Goal: Task Accomplishment & Management: Manage account settings

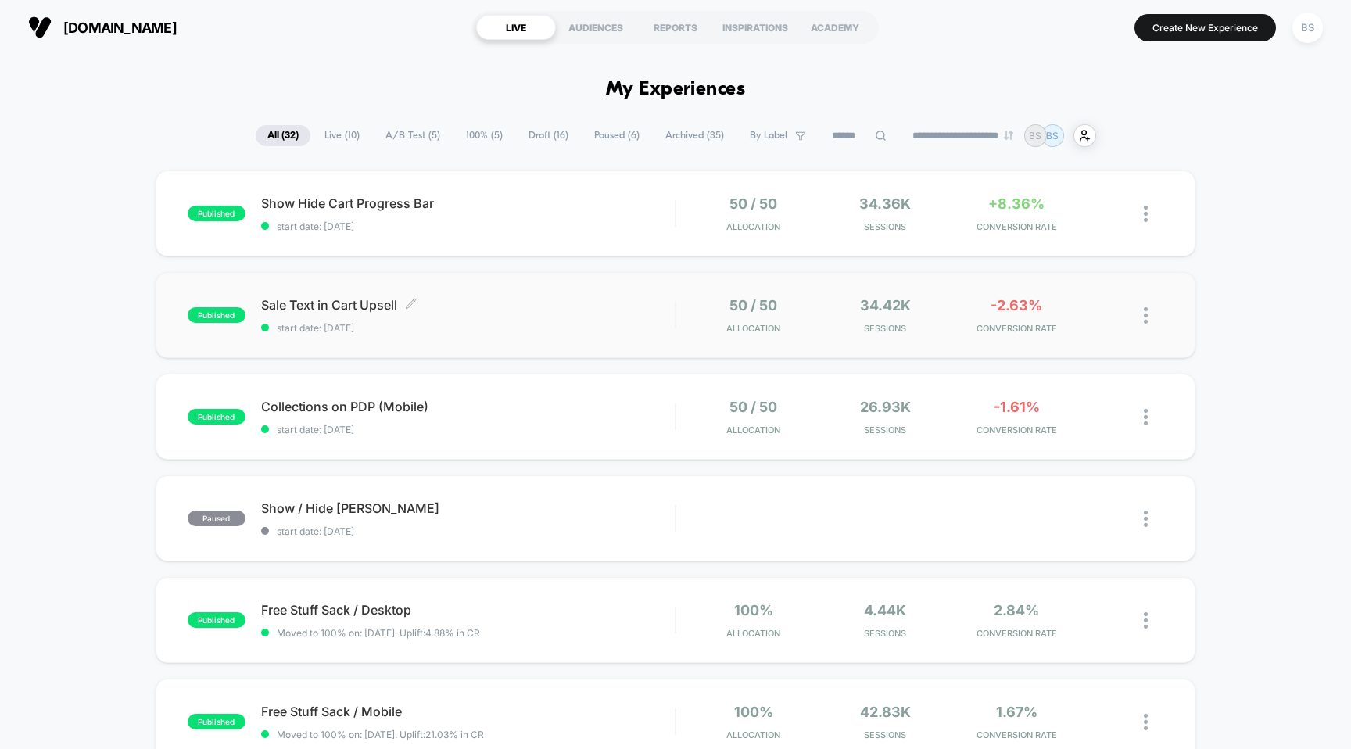
click at [628, 306] on span "Sale Text in Cart Upsell Click to edit experience details" at bounding box center [468, 305] width 414 height 16
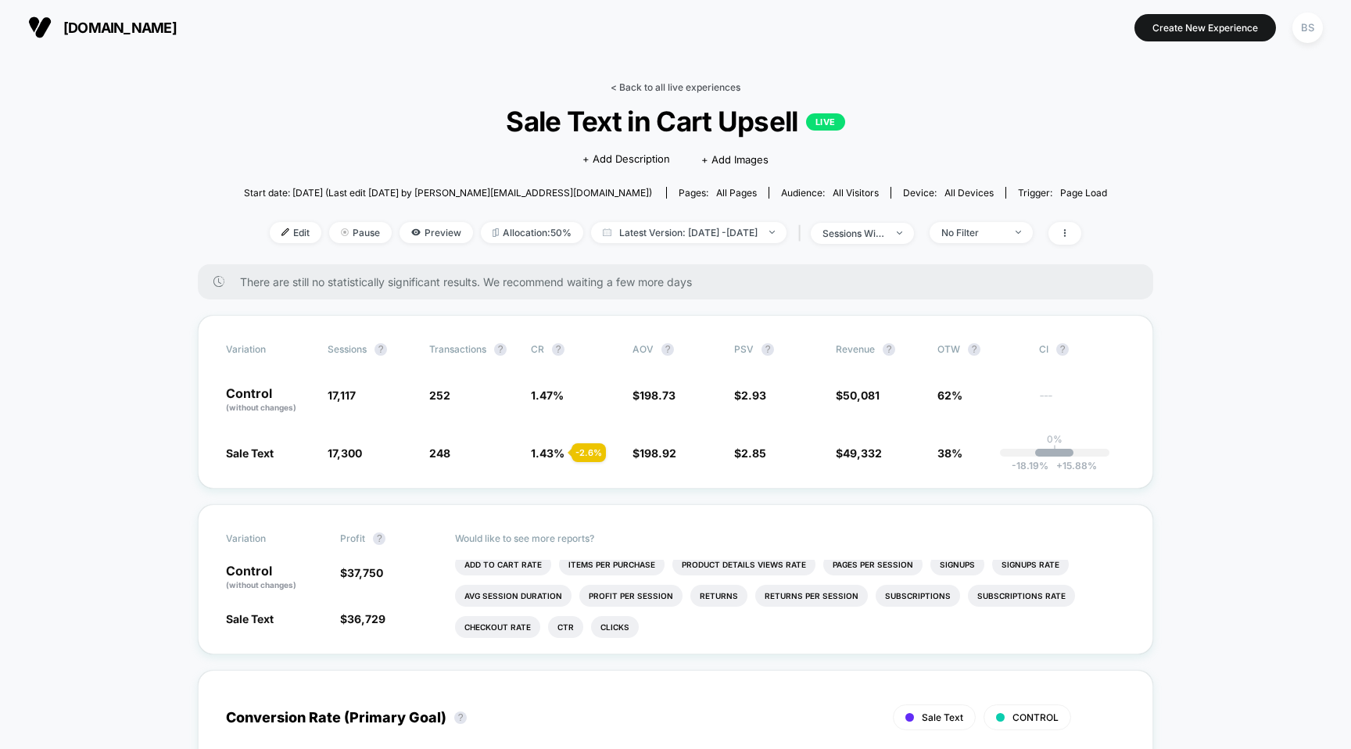
click at [644, 82] on link "< Back to all live experiences" at bounding box center [676, 87] width 130 height 12
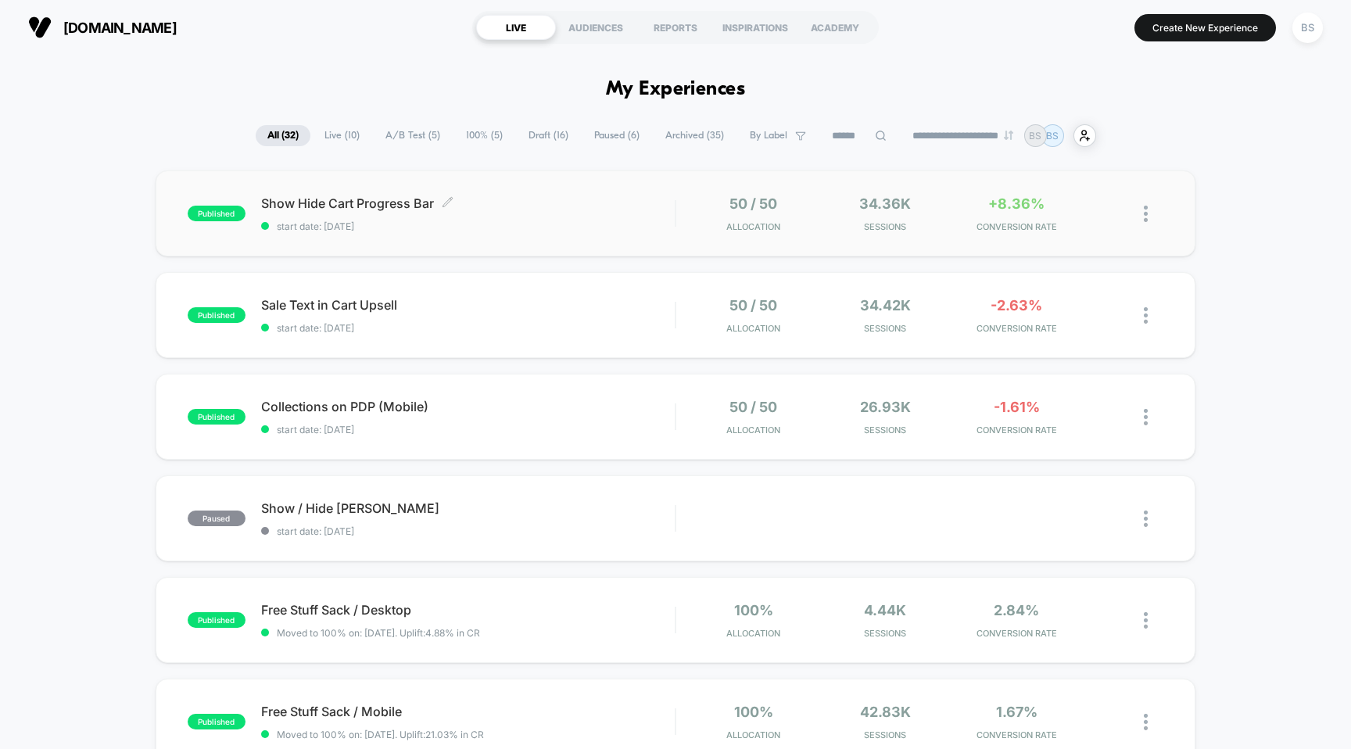
click at [659, 220] on span "start date: [DATE]" at bounding box center [468, 226] width 414 height 12
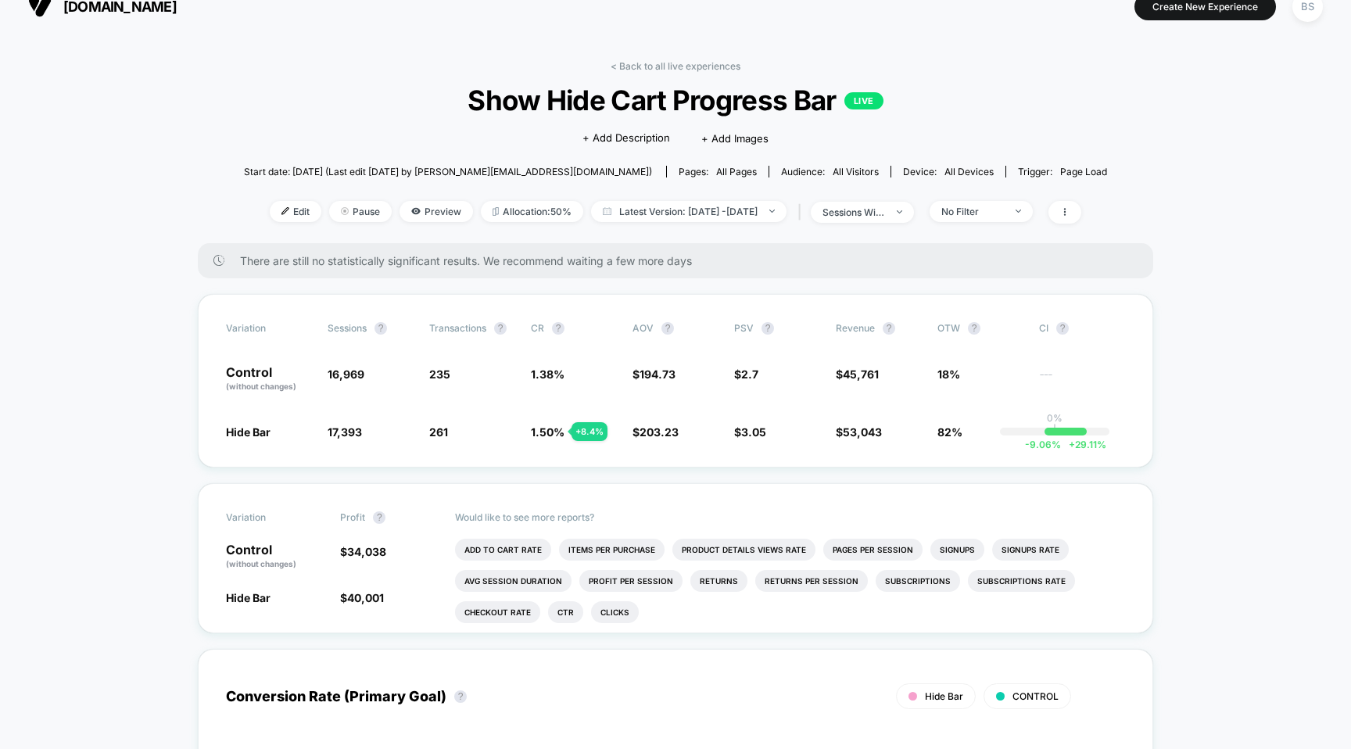
scroll to position [23, 0]
click at [1033, 213] on span "No Filter" at bounding box center [981, 209] width 103 height 21
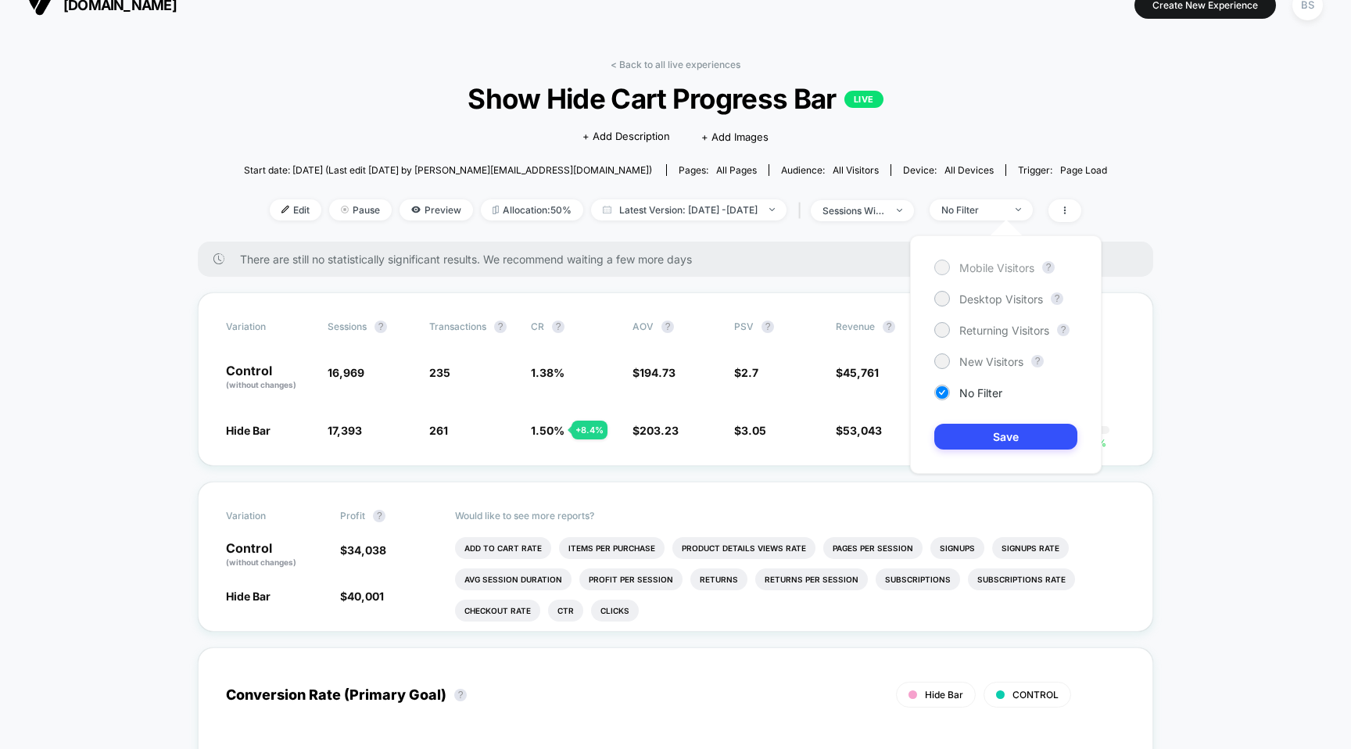
click at [972, 267] on span "Mobile Visitors" at bounding box center [996, 267] width 75 height 13
click at [962, 432] on button "Save" at bounding box center [1005, 437] width 143 height 26
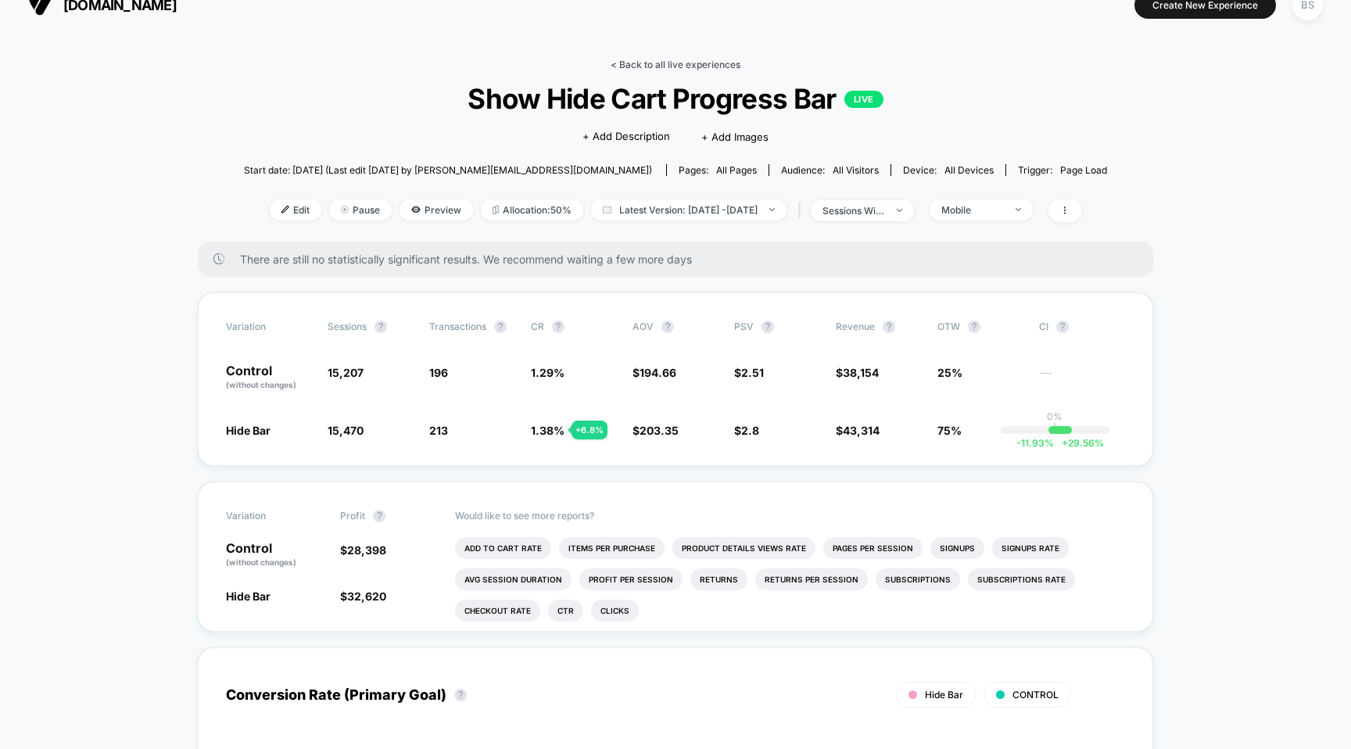
click at [656, 66] on link "< Back to all live experiences" at bounding box center [676, 65] width 130 height 12
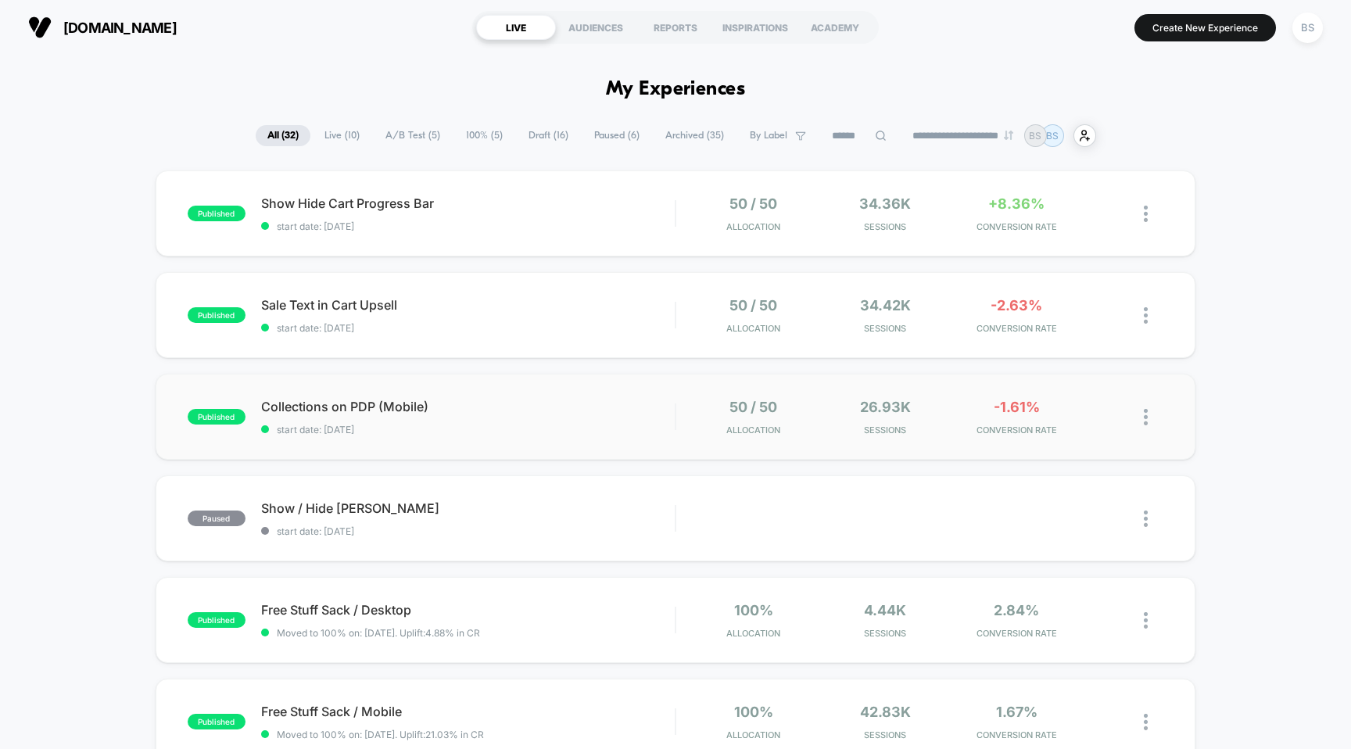
scroll to position [2, 0]
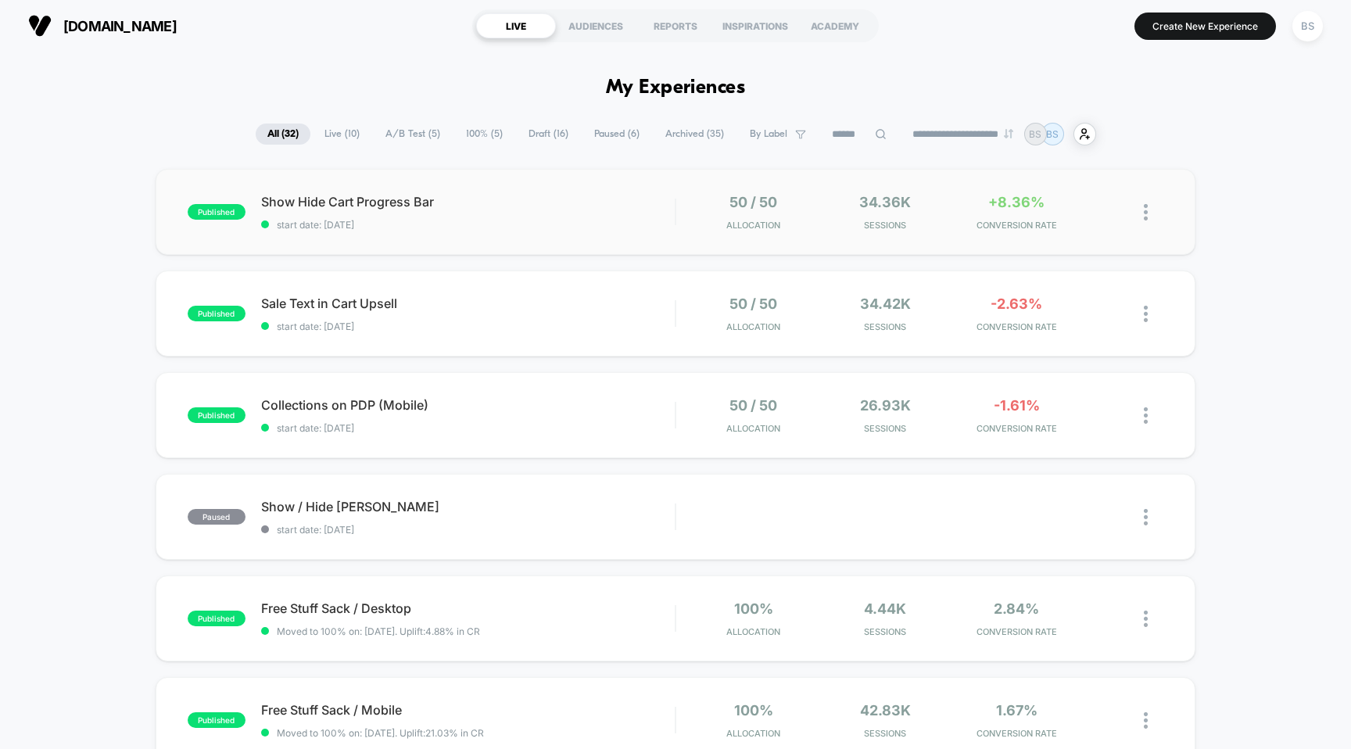
click at [618, 234] on div "published Show Hide Cart Progress Bar start date: 8/17/2025 50 / 50 Allocation …" at bounding box center [676, 212] width 1041 height 86
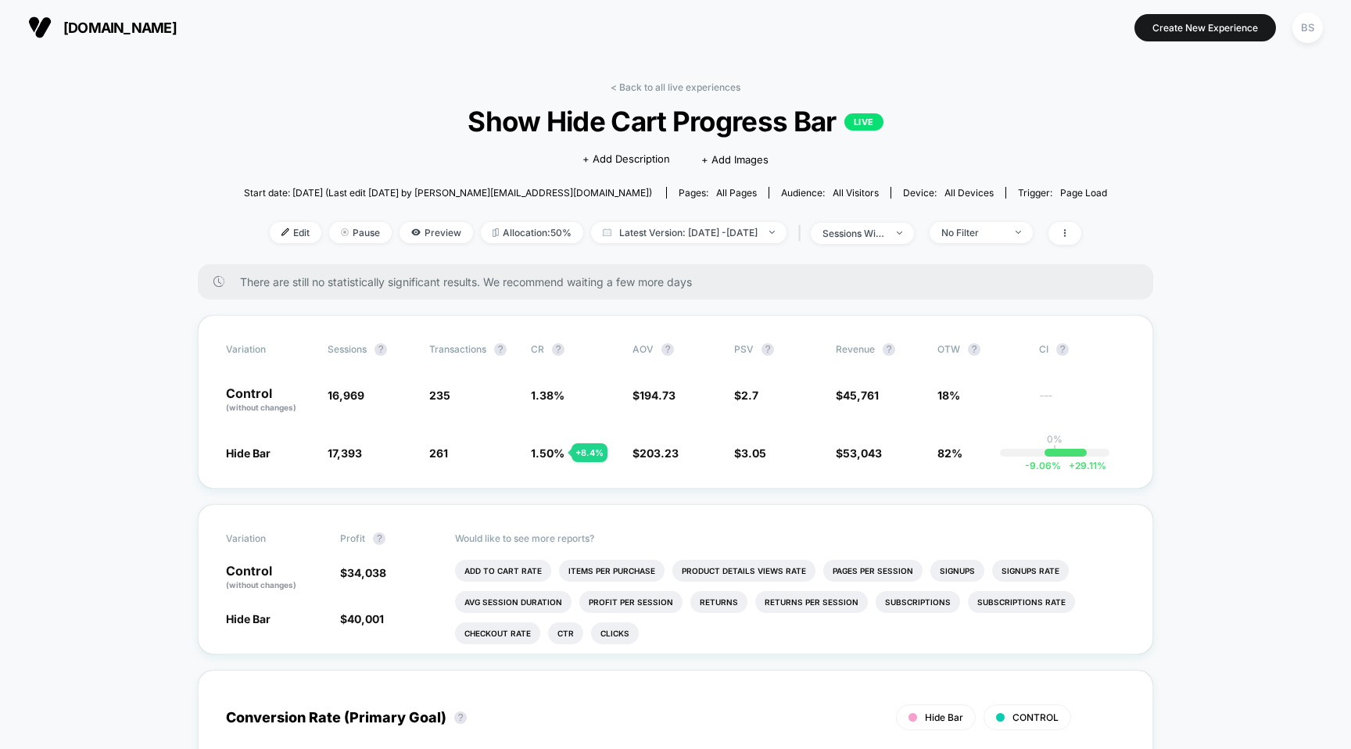
click at [1019, 243] on div "Edit Pause Preview Allocation: 50% Latest Version: Aug 17, 2025 - Aug 19, 2025 …" at bounding box center [675, 233] width 863 height 23
click at [1004, 229] on div "No Filter" at bounding box center [972, 233] width 63 height 12
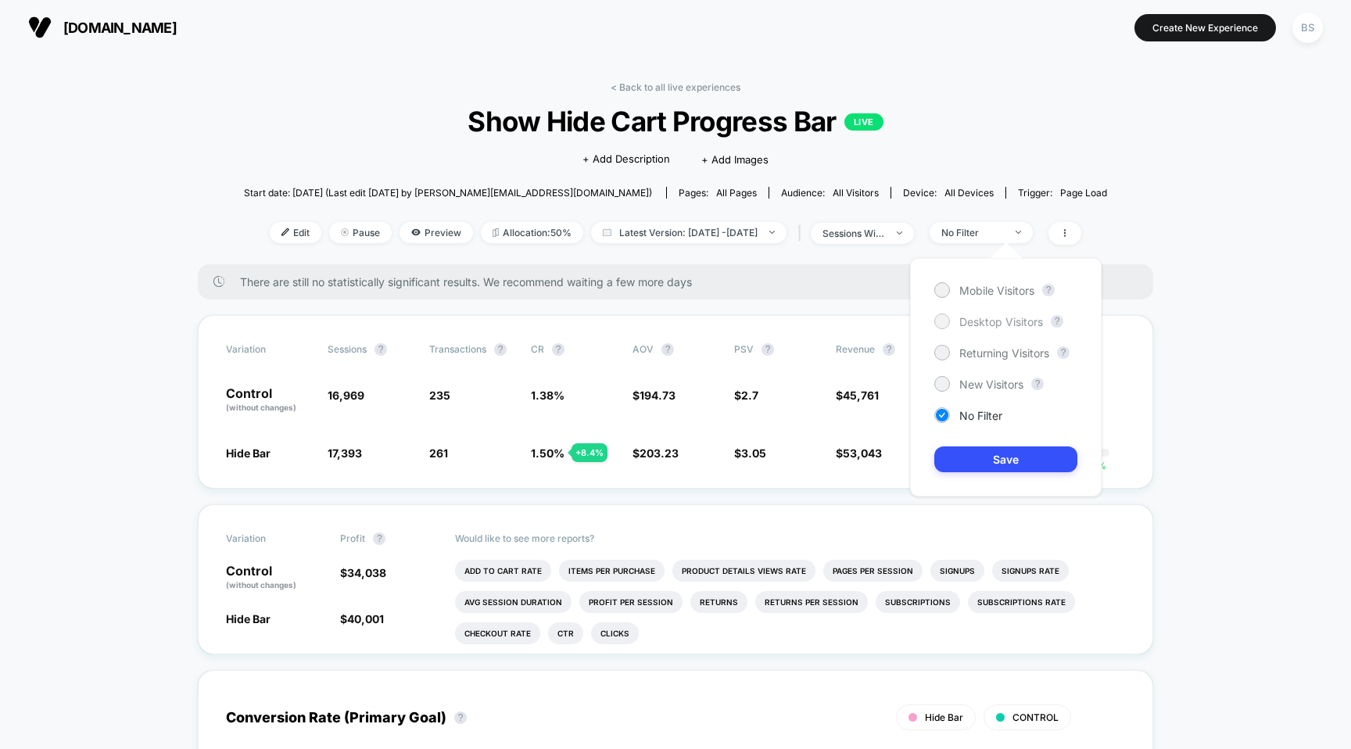
click at [976, 321] on span "Desktop Visitors" at bounding box center [1001, 321] width 84 height 13
drag, startPoint x: 966, startPoint y: 478, endPoint x: 969, endPoint y: 465, distance: 13.5
click at [966, 478] on div "Mobile Visitors ? Desktop Visitors ? Returning Visitors ? New Visitors ? No Fil…" at bounding box center [1006, 377] width 192 height 238
click at [970, 446] on div "Mobile Visitors ? Desktop Visitors ? Returning Visitors ? New Visitors ? No Fil…" at bounding box center [1006, 377] width 192 height 238
click at [980, 434] on div "Mobile Visitors ? Desktop Visitors ? Returning Visitors ? New Visitors ? No Fil…" at bounding box center [1006, 377] width 192 height 238
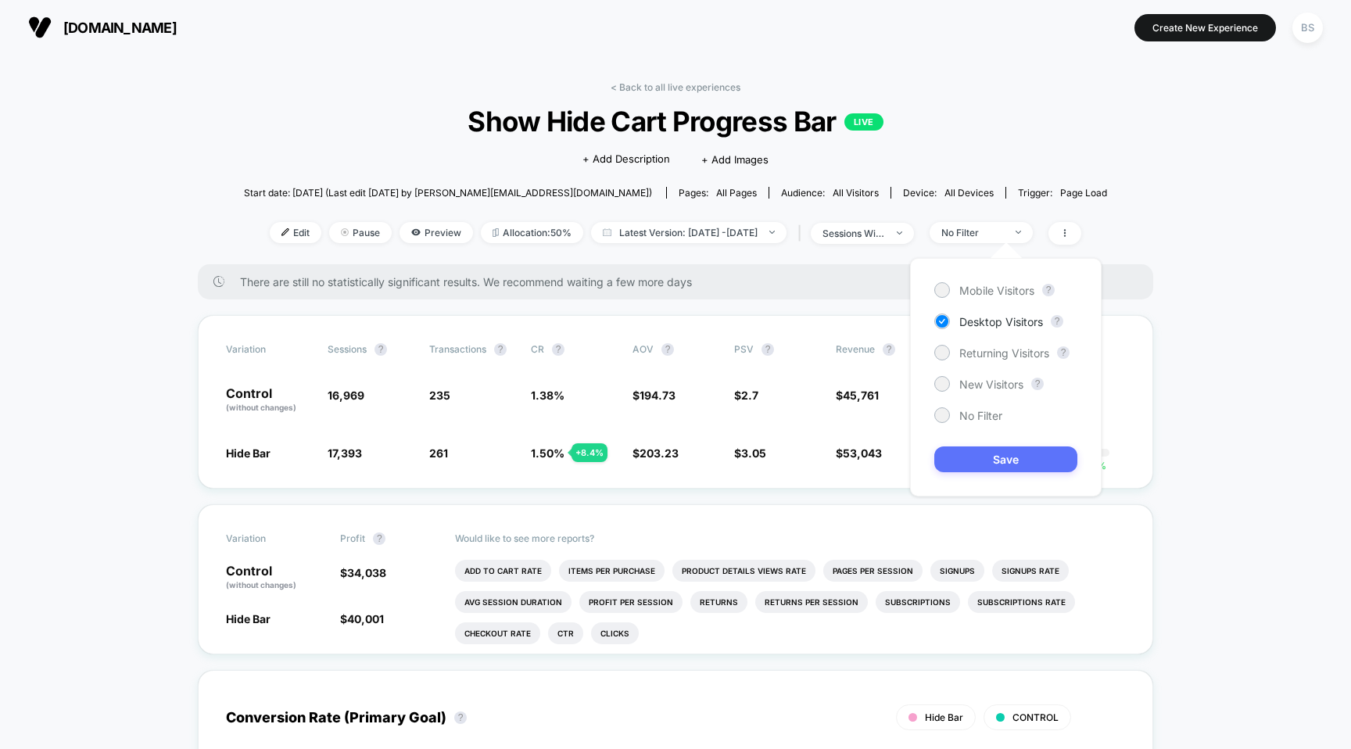
click at [979, 459] on button "Save" at bounding box center [1005, 459] width 143 height 26
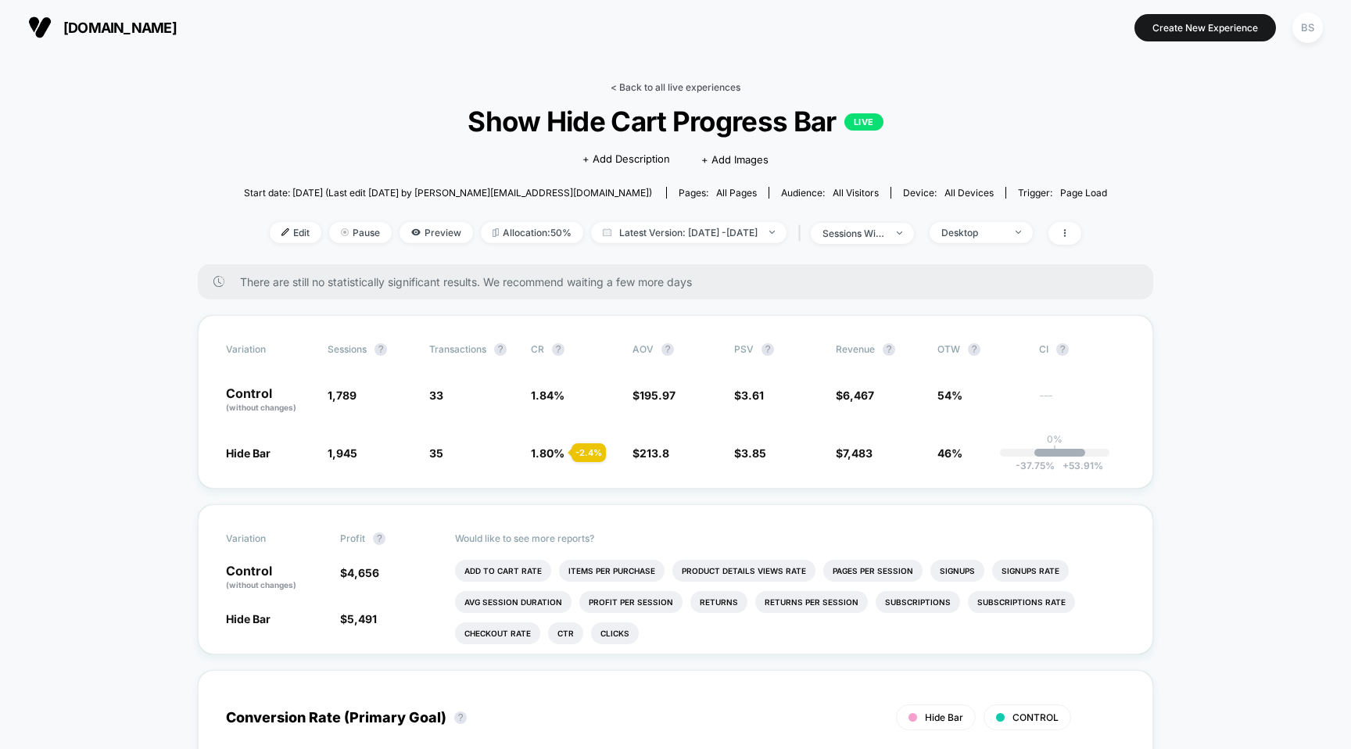
click at [658, 85] on link "< Back to all live experiences" at bounding box center [676, 87] width 130 height 12
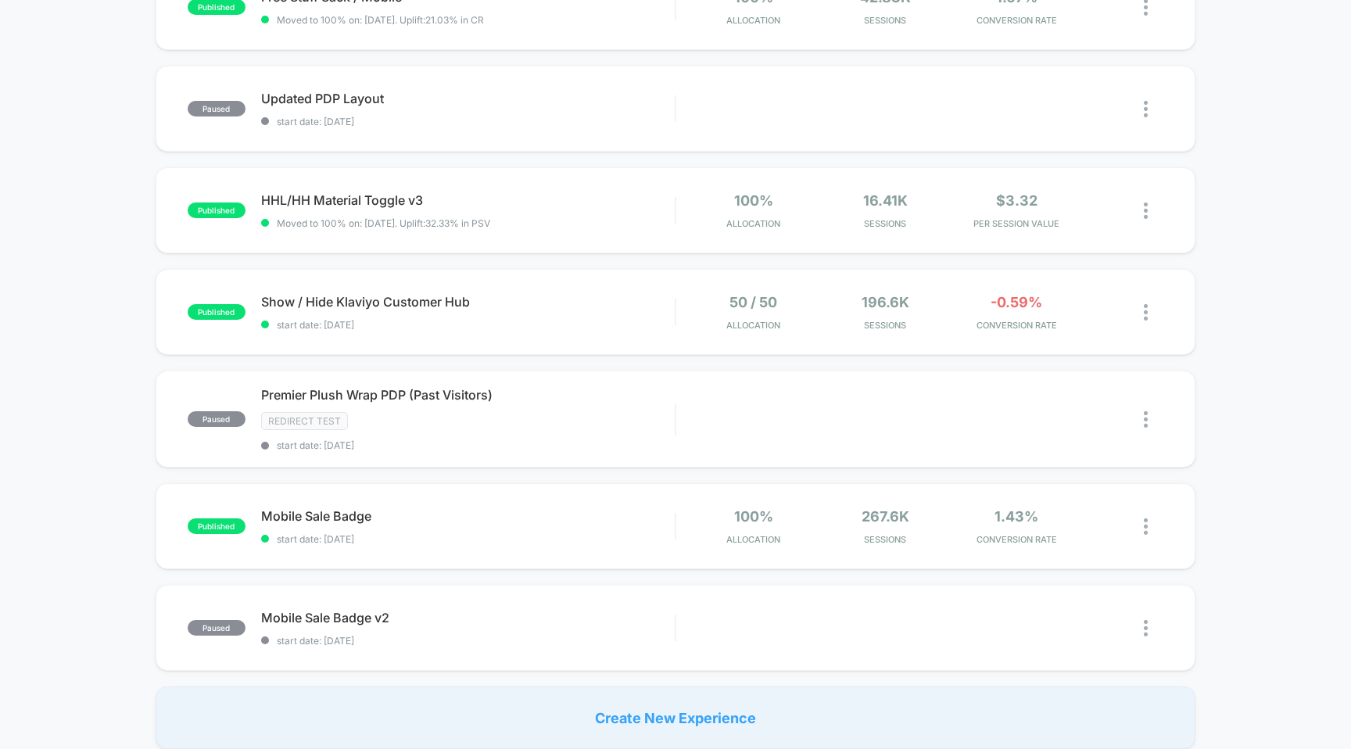
scroll to position [1175, 0]
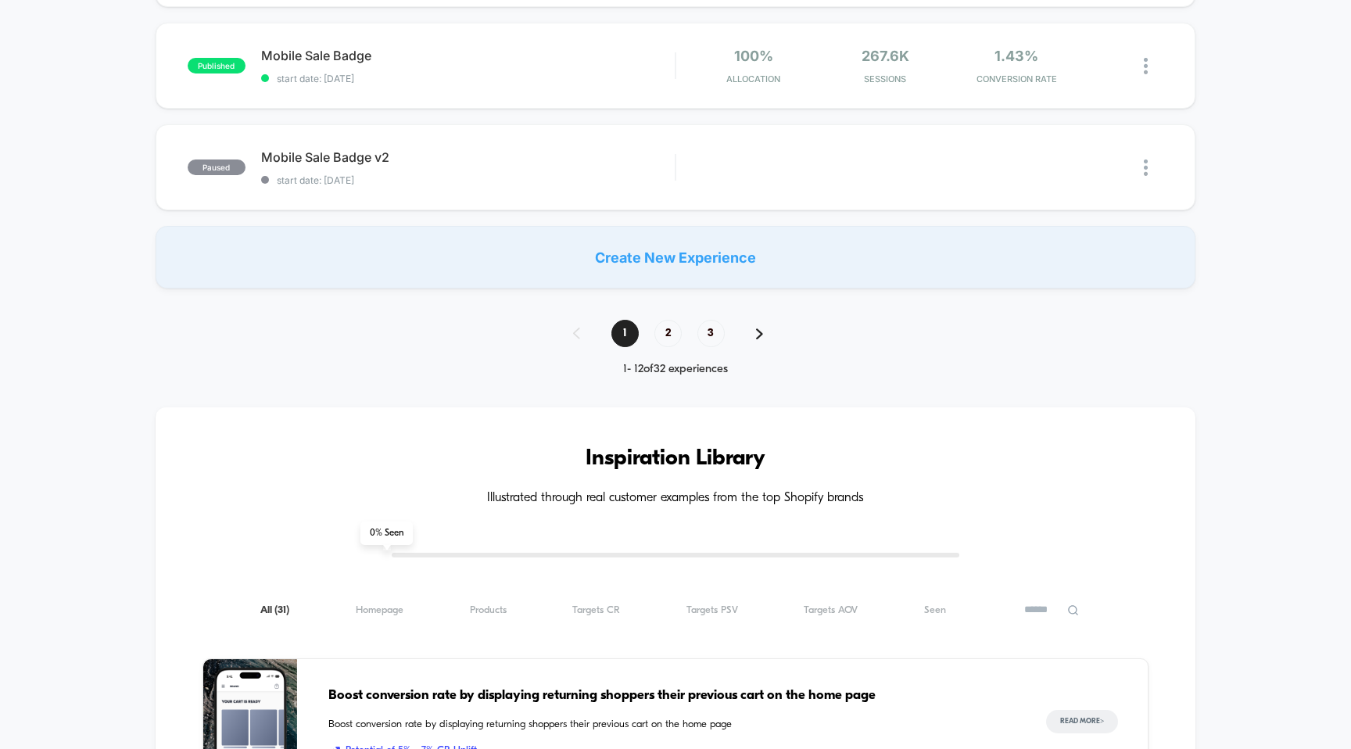
click at [654, 324] on div "1 2 3" at bounding box center [675, 333] width 237 height 27
click at [670, 327] on span "2" at bounding box center [667, 333] width 27 height 27
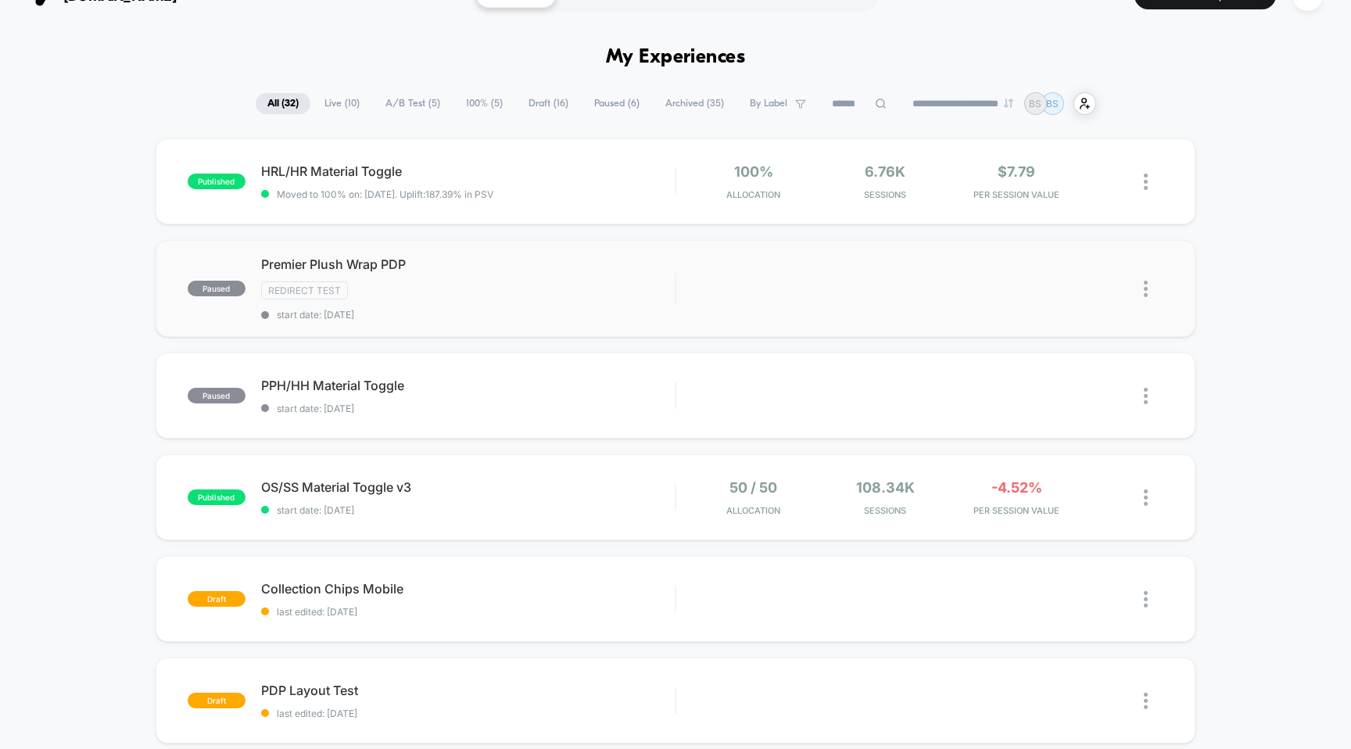
scroll to position [48, 0]
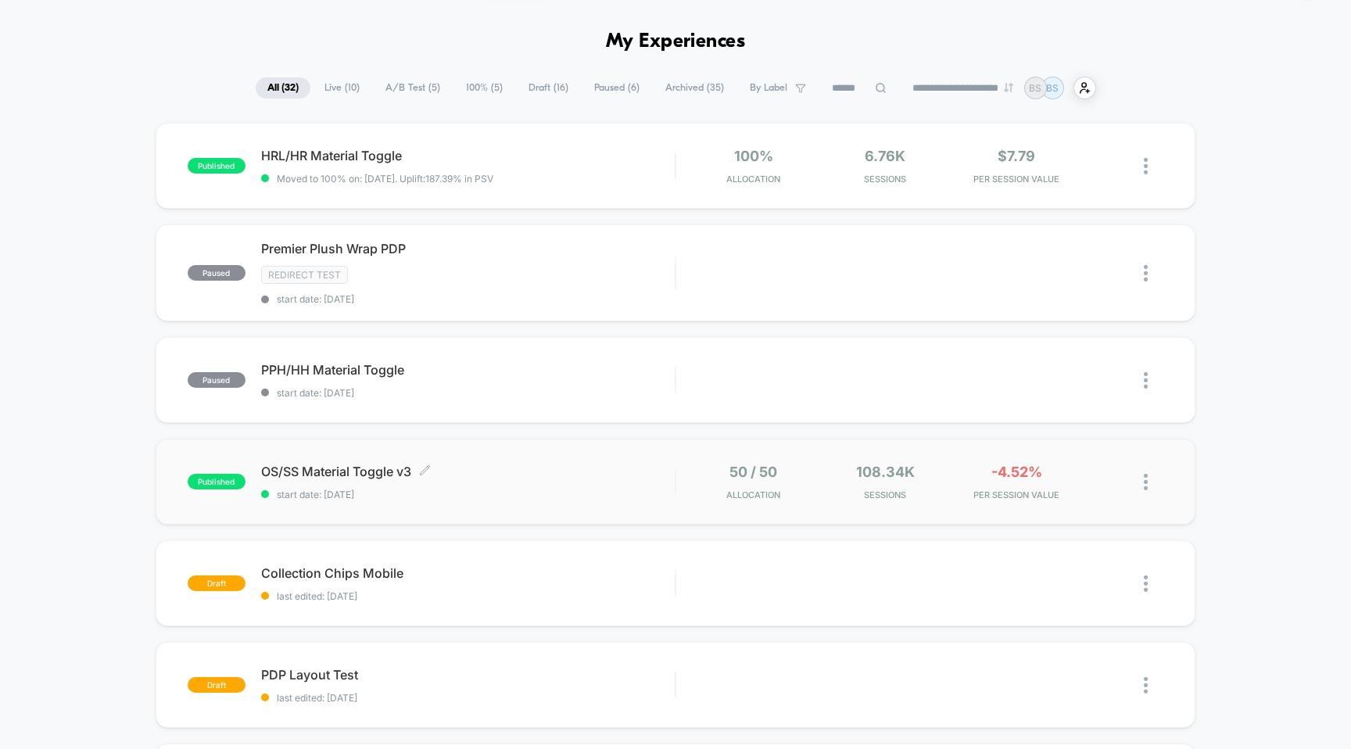
click at [617, 492] on span "start date: 7/11/2025" at bounding box center [468, 495] width 414 height 12
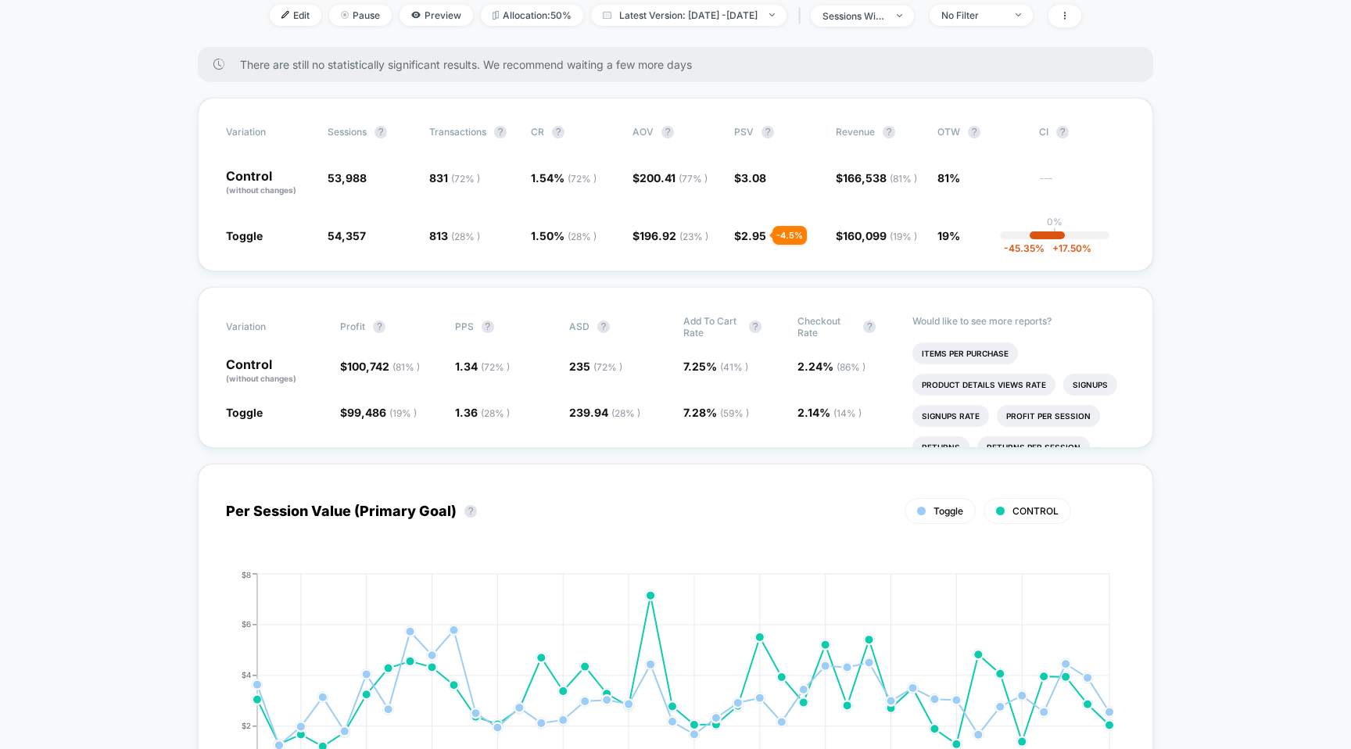
scroll to position [222, 0]
